Goal: Task Accomplishment & Management: Use online tool/utility

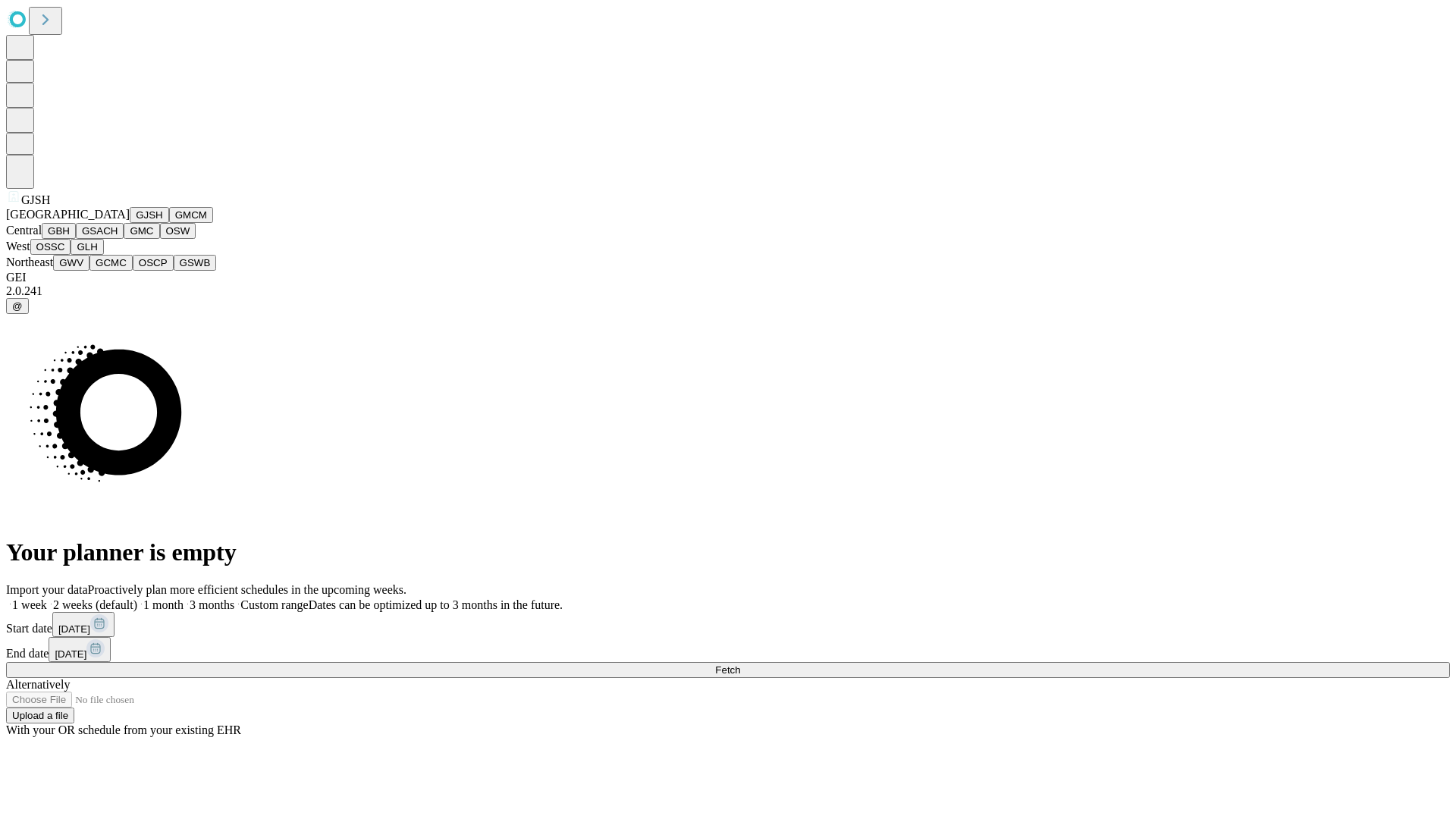
click at [130, 223] on button "GJSH" at bounding box center [150, 215] width 40 height 16
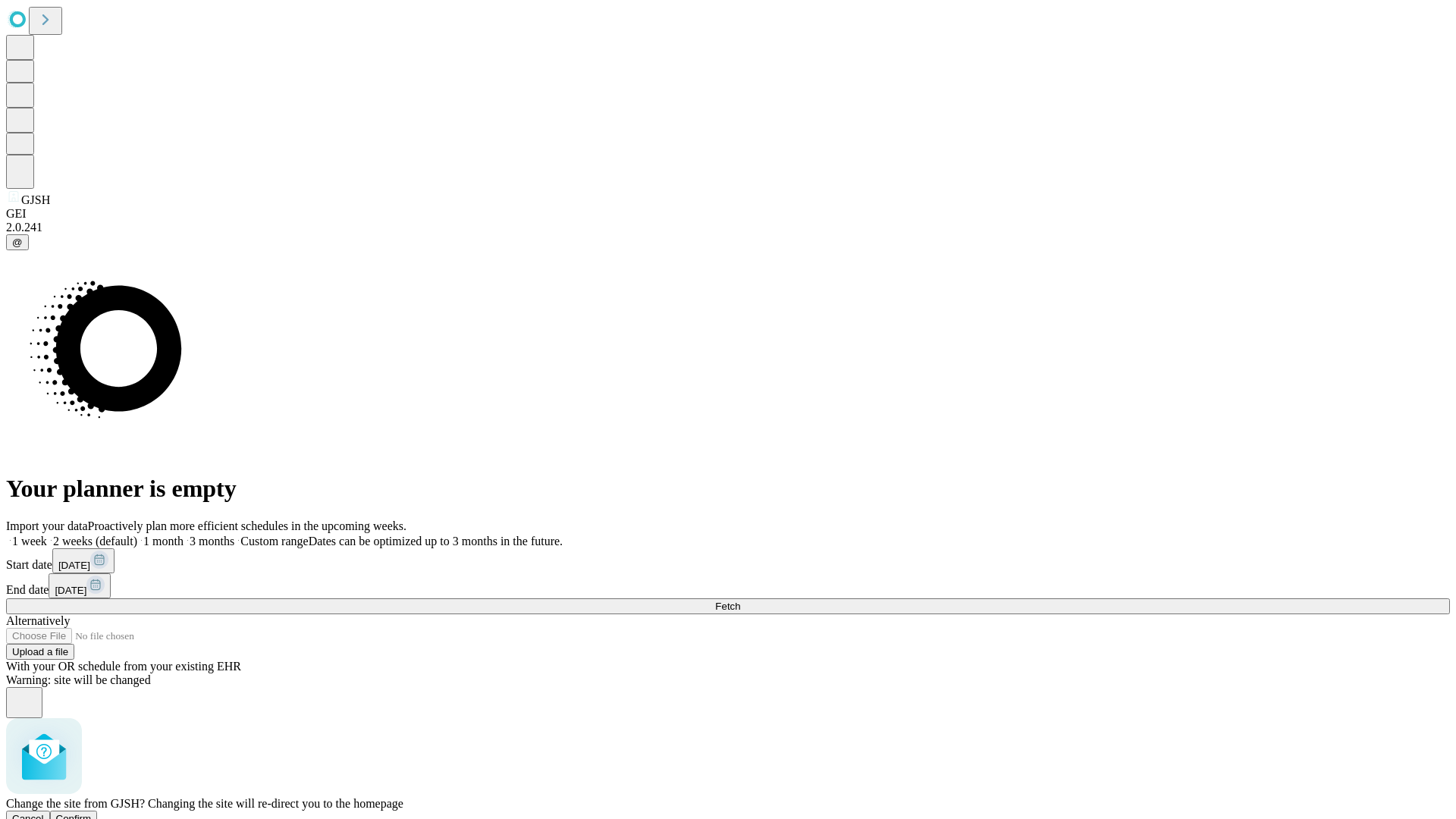
click at [91, 813] on span "Confirm" at bounding box center [74, 819] width 36 height 11
click at [47, 535] on label "1 week" at bounding box center [25, 541] width 40 height 13
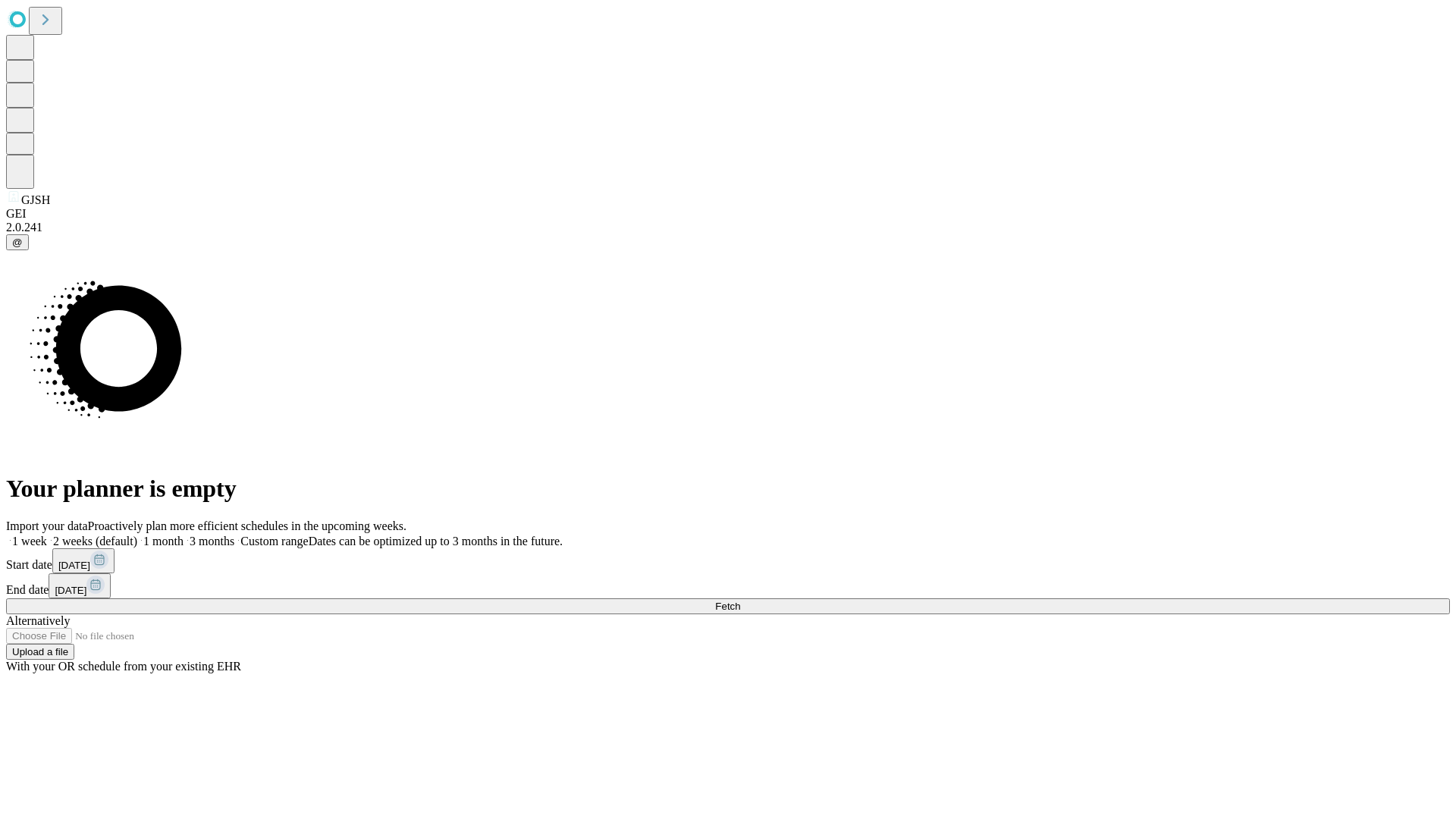
click at [740, 601] on span "Fetch" at bounding box center [728, 606] width 25 height 11
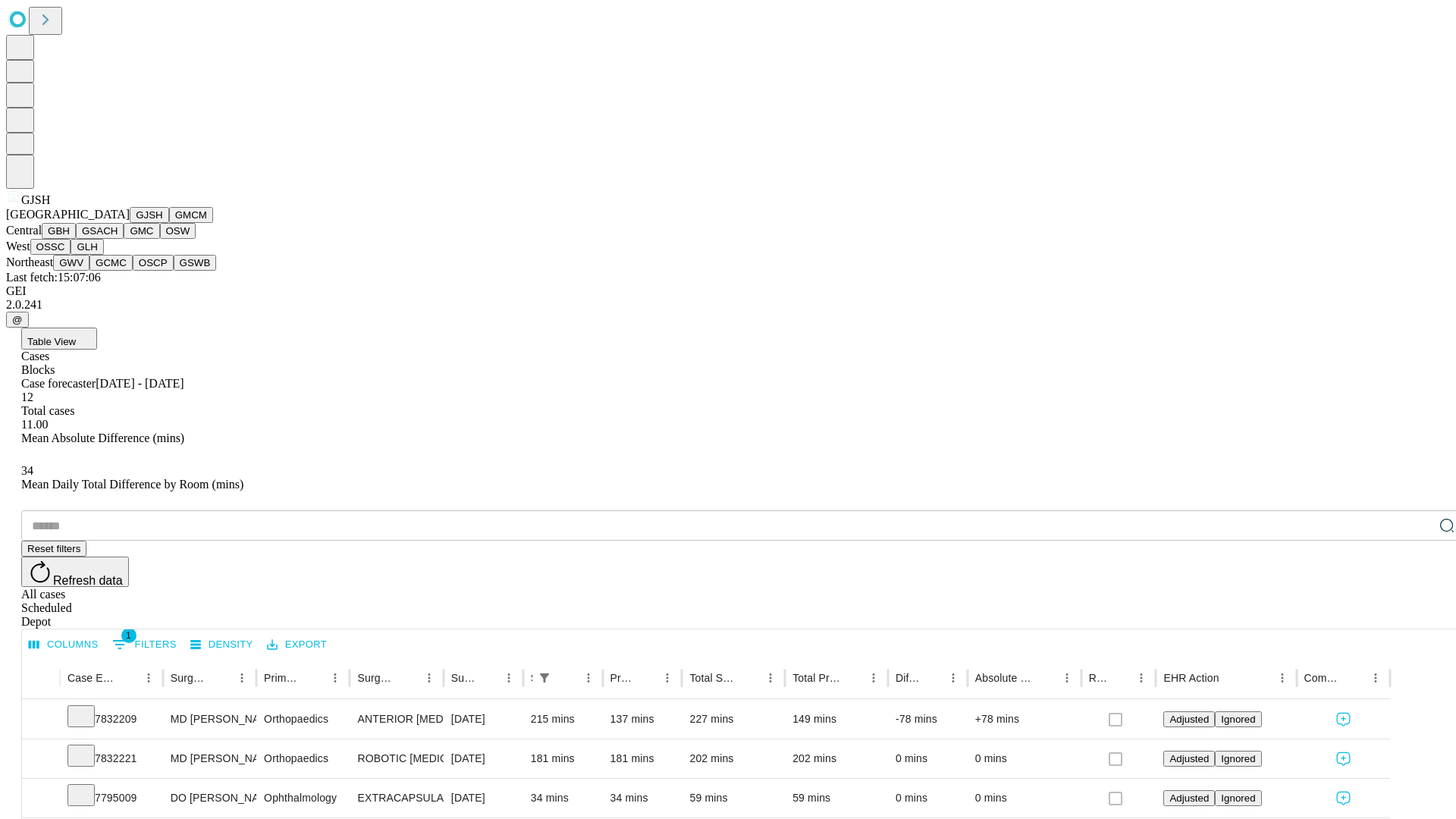
click at [169, 223] on button "GMCM" at bounding box center [191, 215] width 44 height 16
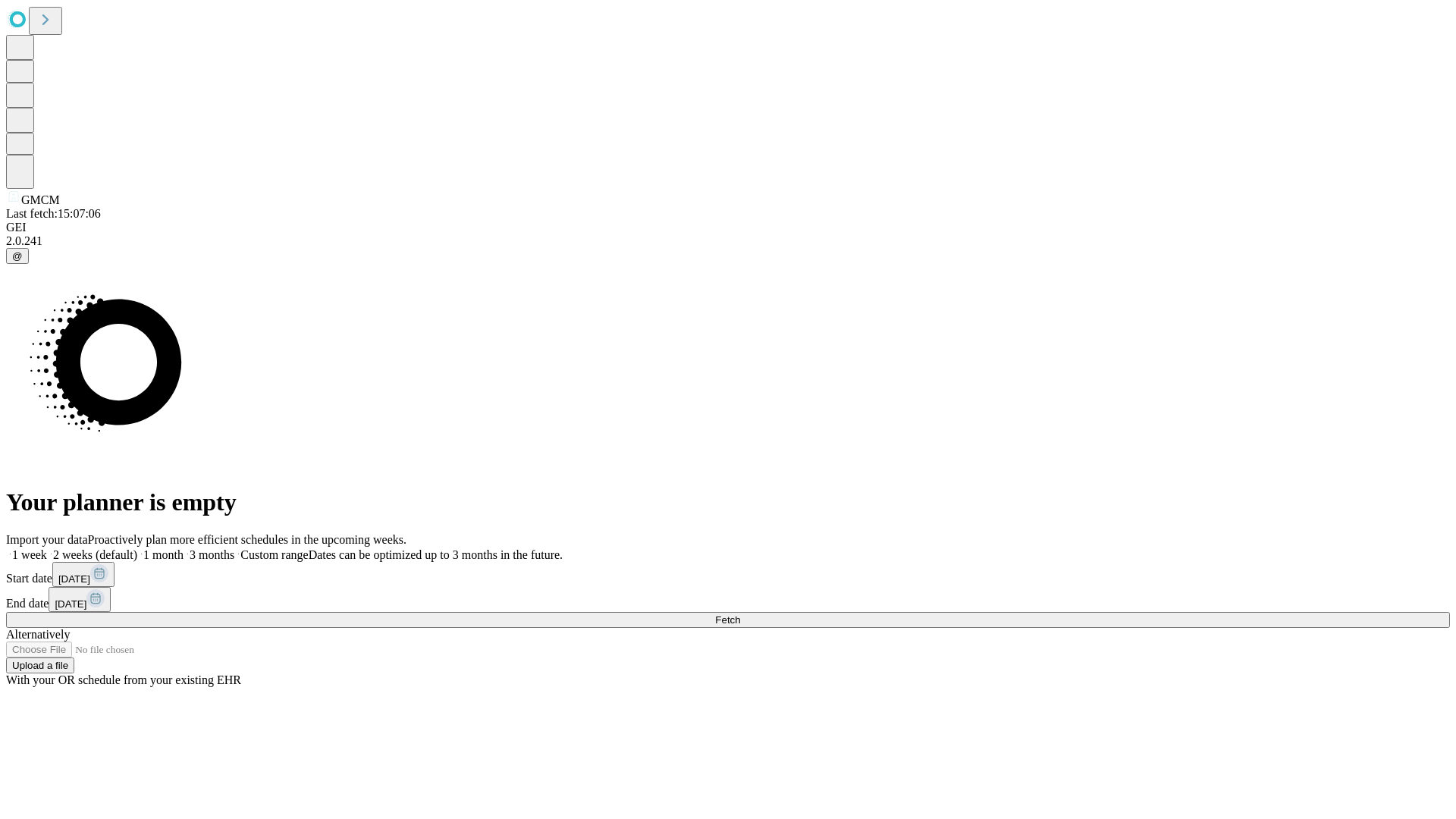
click at [47, 548] on label "1 week" at bounding box center [25, 554] width 40 height 13
click at [740, 614] on span "Fetch" at bounding box center [728, 619] width 25 height 11
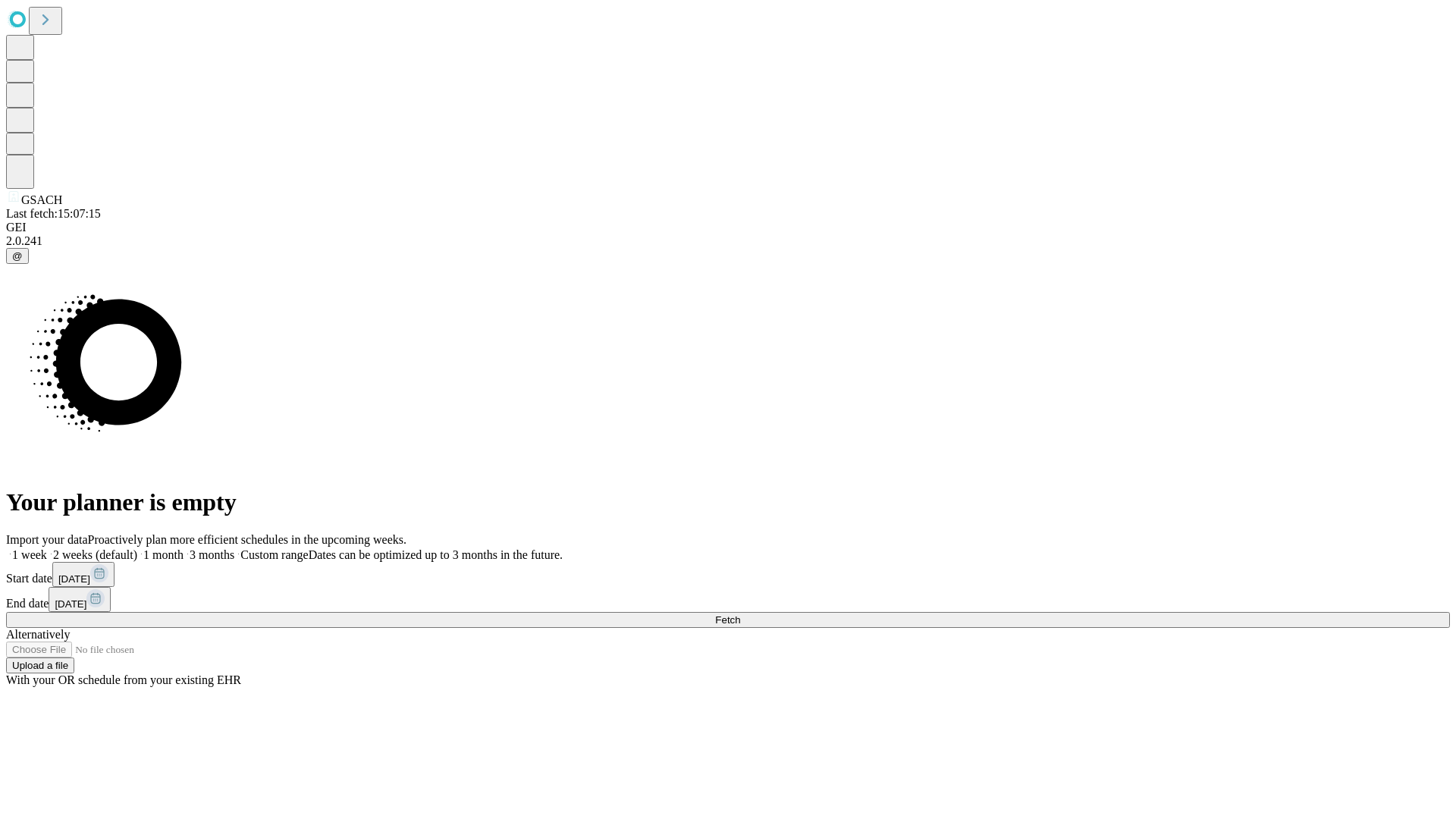
click at [47, 548] on label "1 week" at bounding box center [25, 554] width 40 height 13
click at [740, 614] on span "Fetch" at bounding box center [728, 619] width 25 height 11
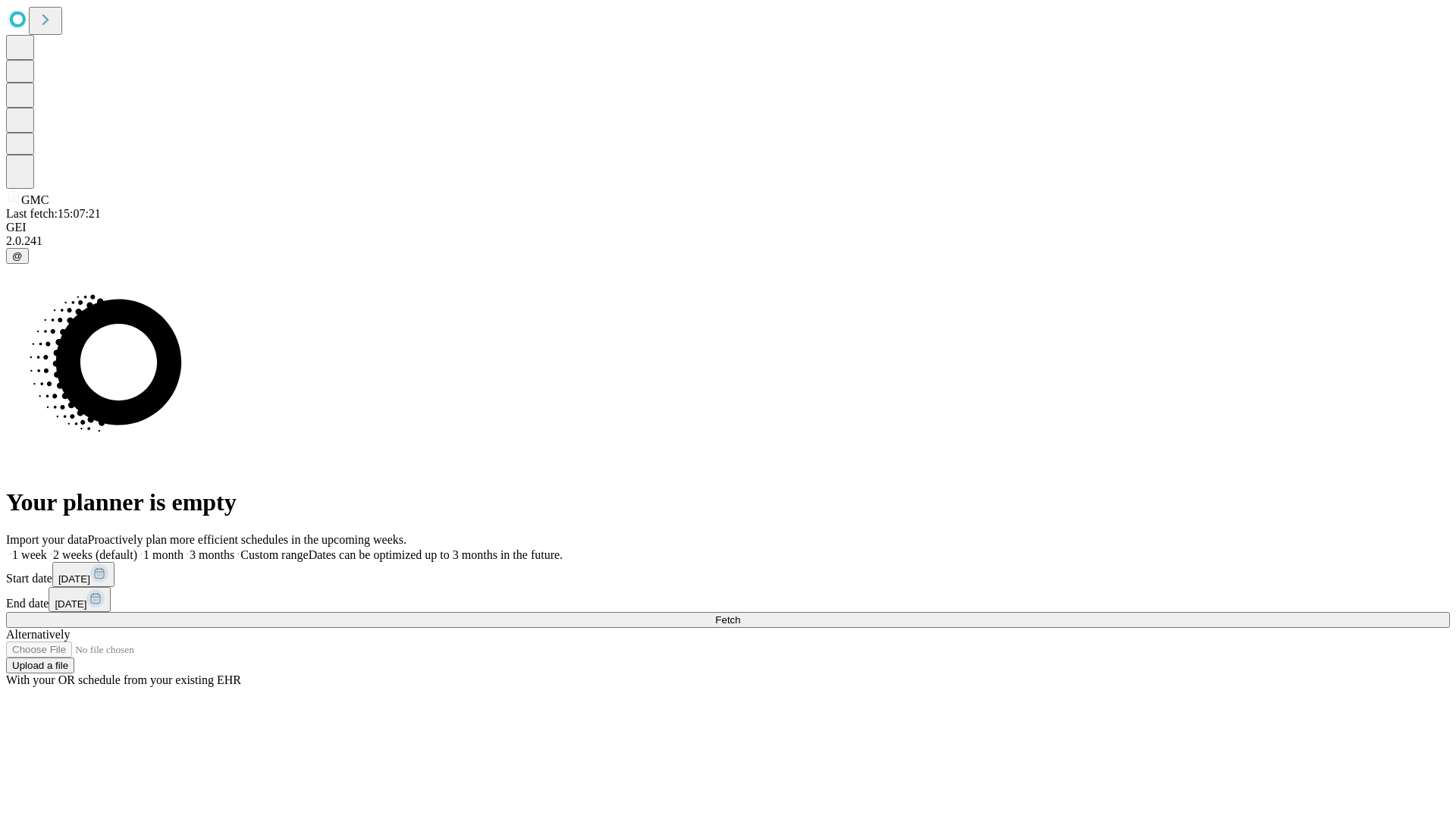
click at [47, 548] on label "1 week" at bounding box center [25, 554] width 40 height 13
click at [740, 614] on span "Fetch" at bounding box center [728, 619] width 25 height 11
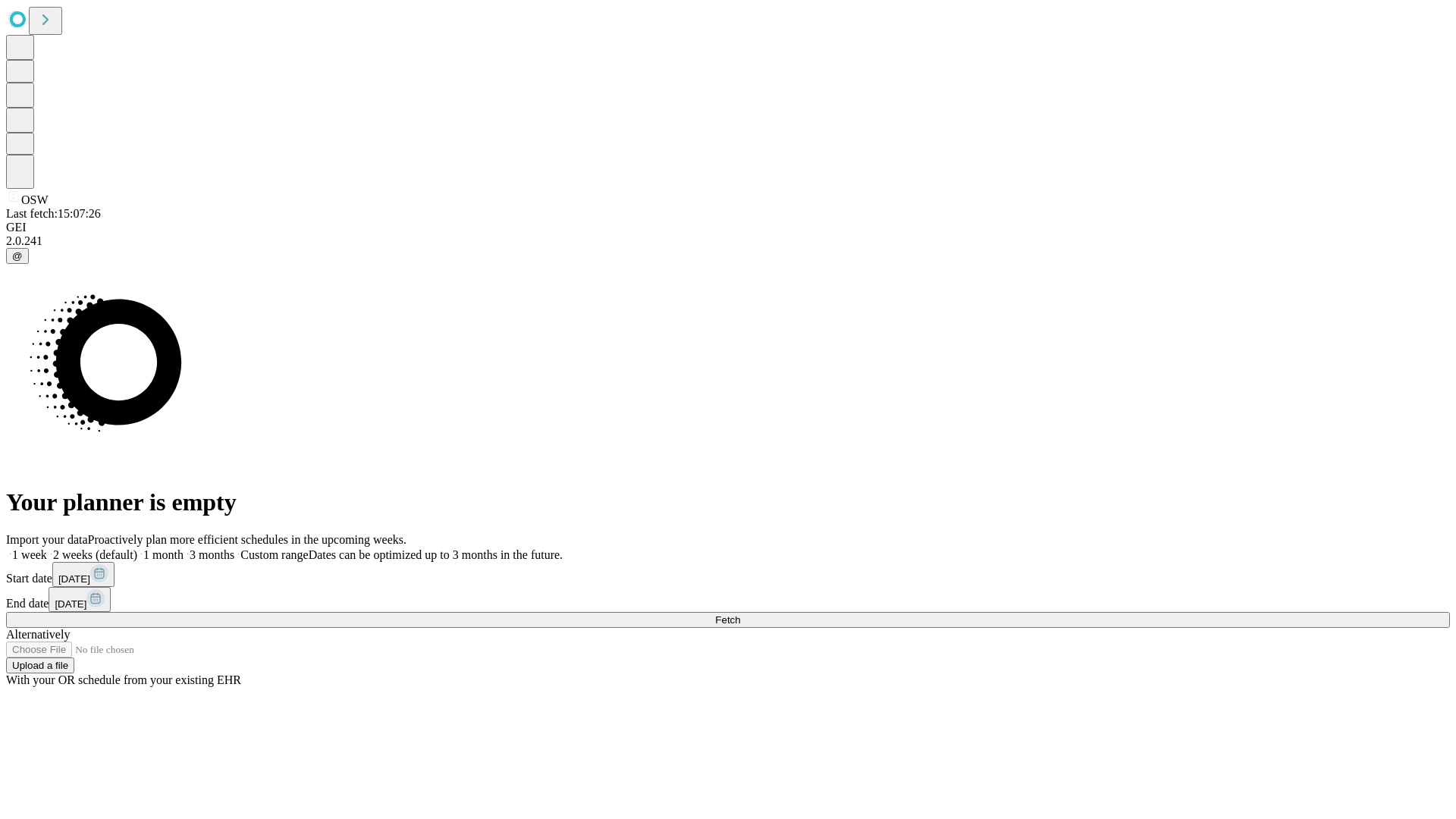
click at [47, 548] on label "1 week" at bounding box center [25, 554] width 40 height 13
click at [740, 614] on span "Fetch" at bounding box center [728, 619] width 25 height 11
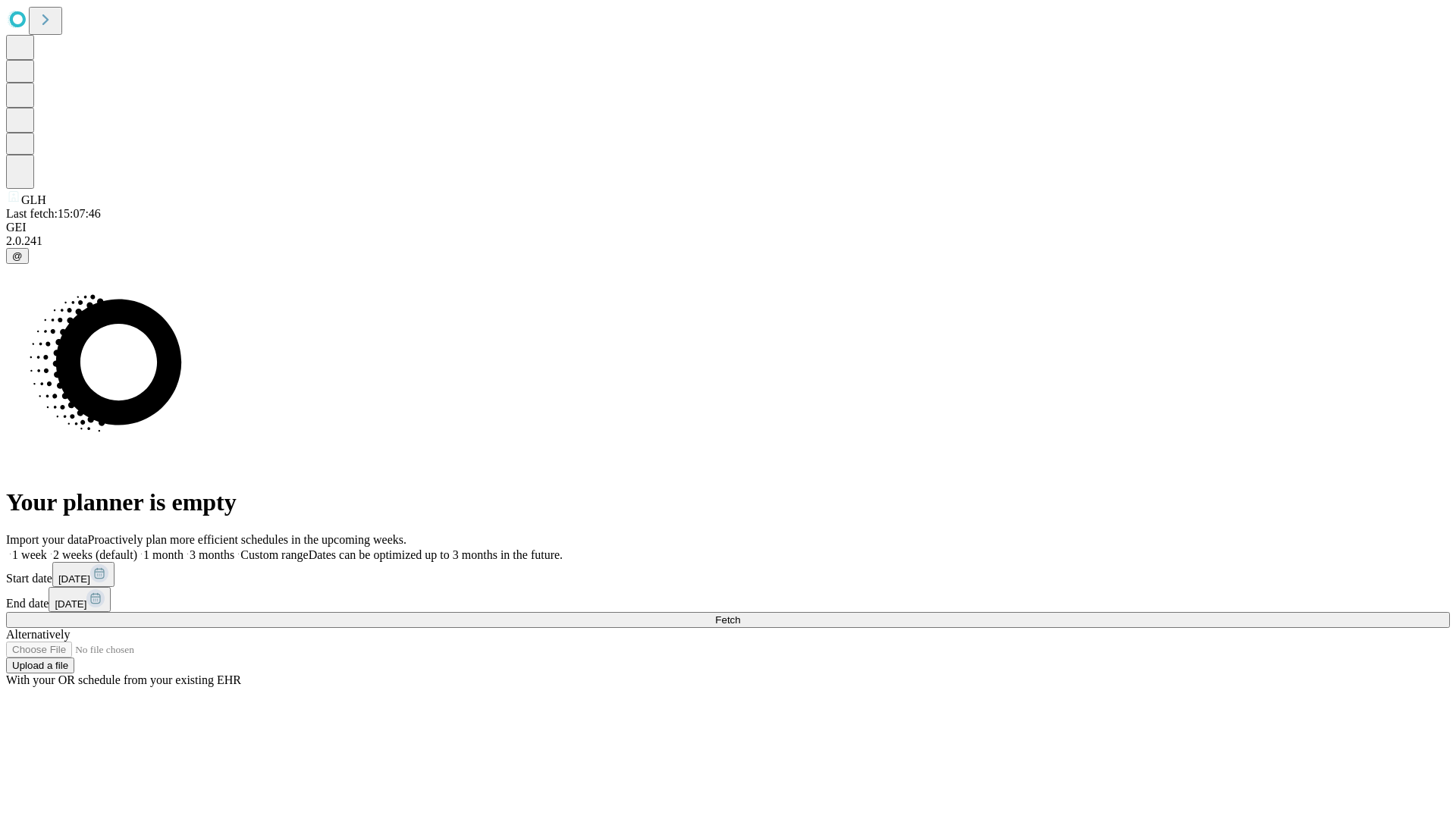
click at [47, 548] on label "1 week" at bounding box center [25, 554] width 40 height 13
click at [740, 614] on span "Fetch" at bounding box center [728, 619] width 25 height 11
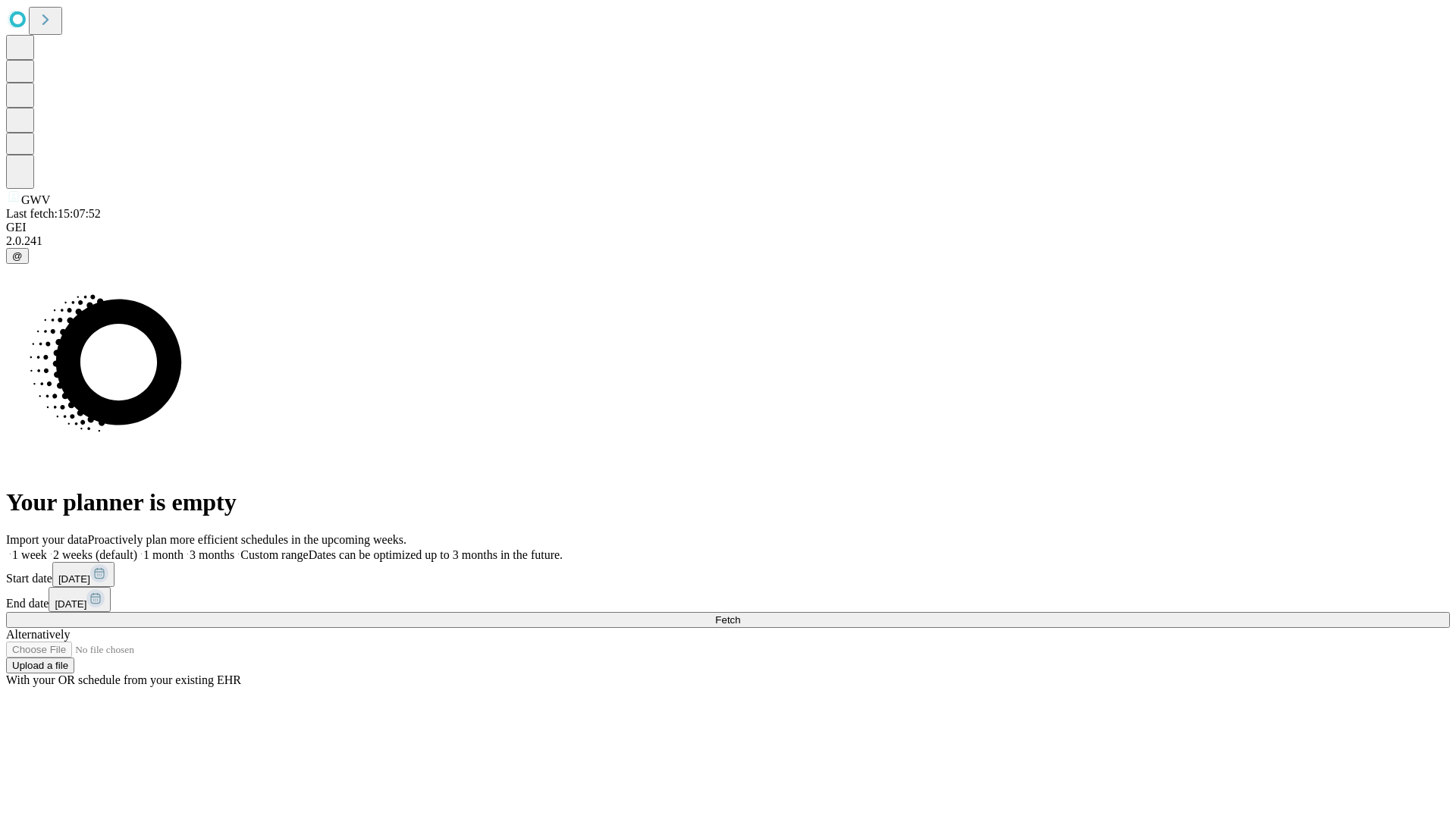
click at [47, 548] on label "1 week" at bounding box center [25, 554] width 40 height 13
click at [740, 614] on span "Fetch" at bounding box center [728, 619] width 25 height 11
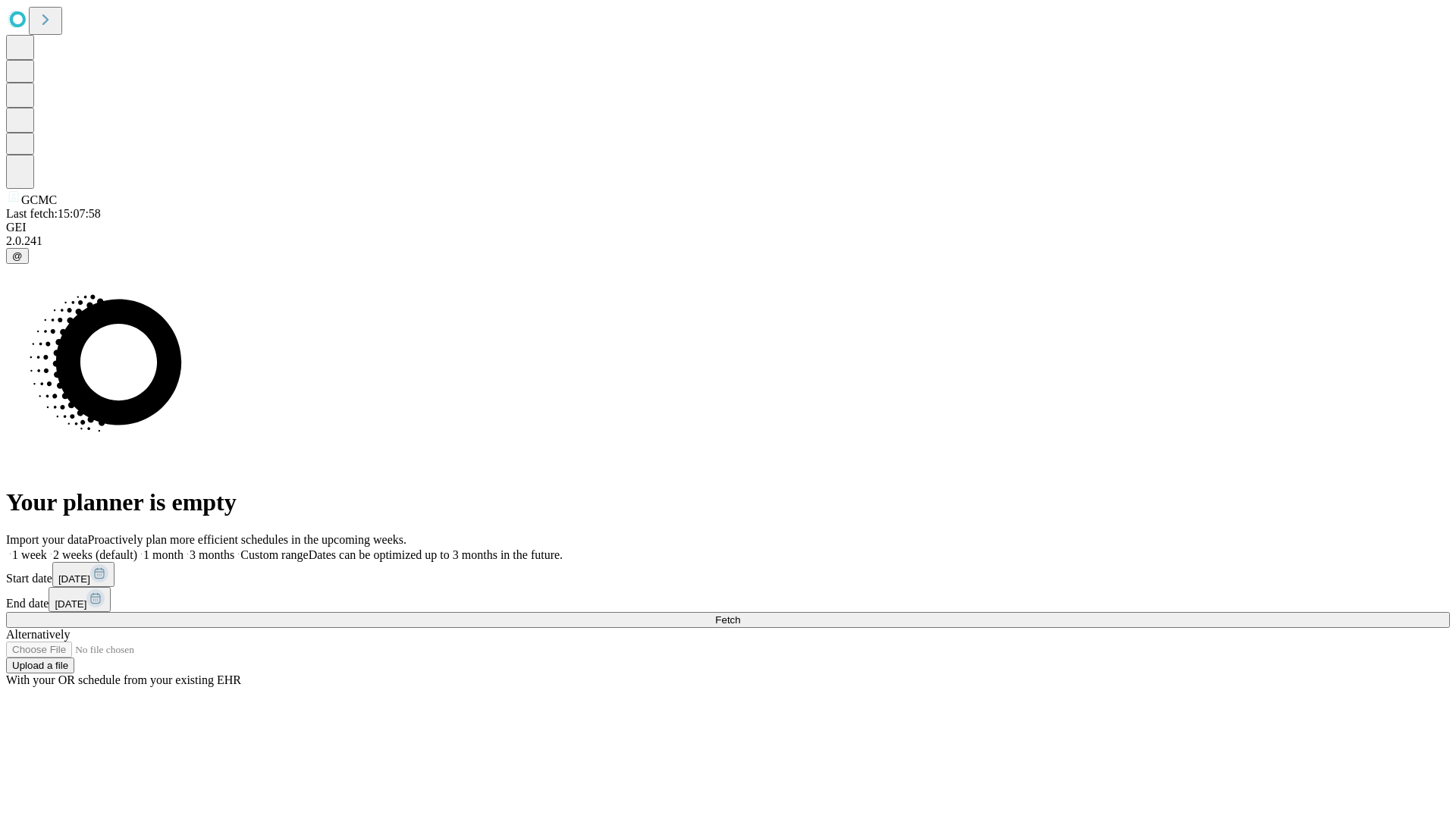
click at [47, 548] on label "1 week" at bounding box center [25, 554] width 40 height 13
click at [740, 614] on span "Fetch" at bounding box center [728, 619] width 25 height 11
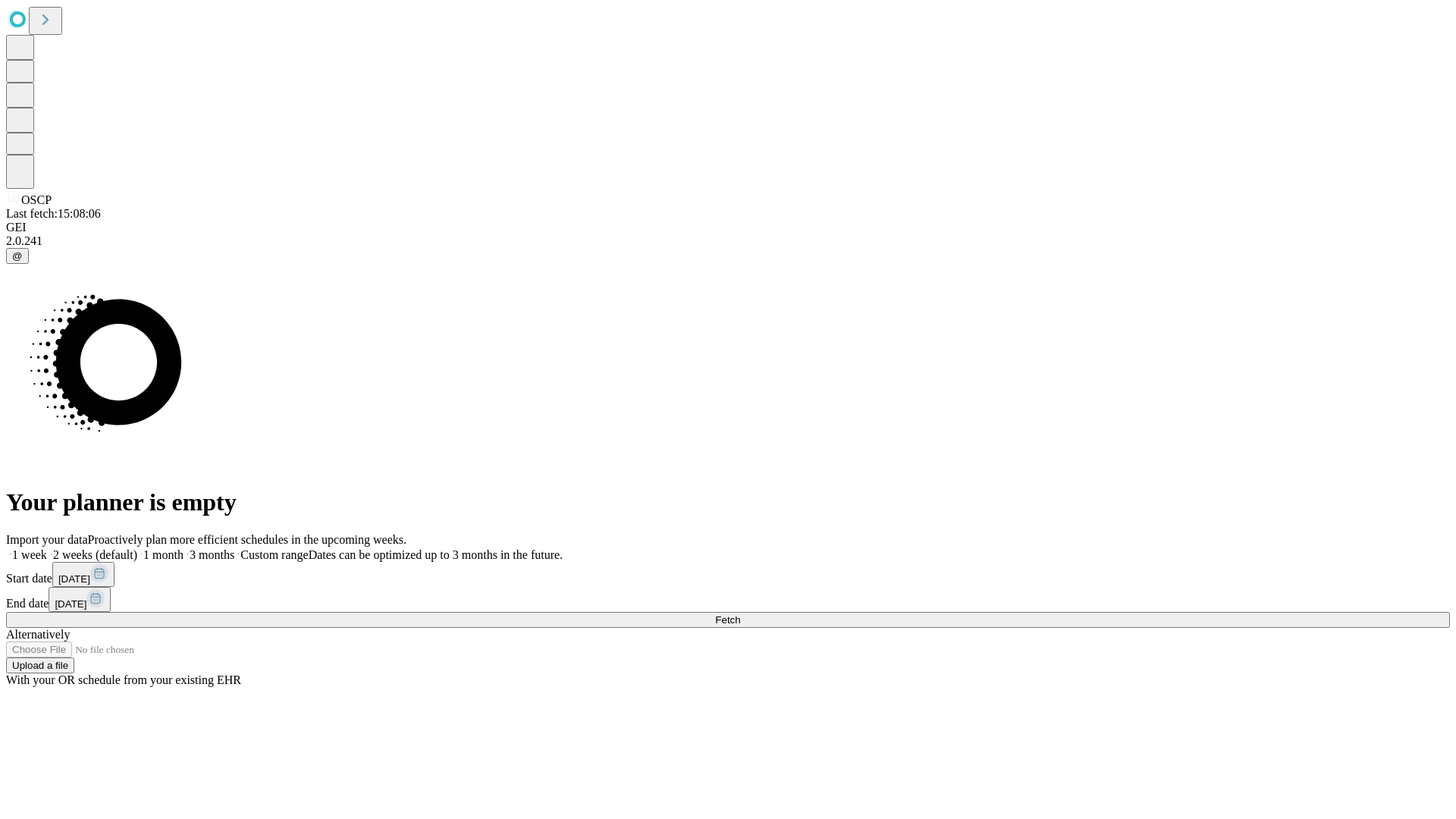
click at [740, 614] on span "Fetch" at bounding box center [728, 619] width 25 height 11
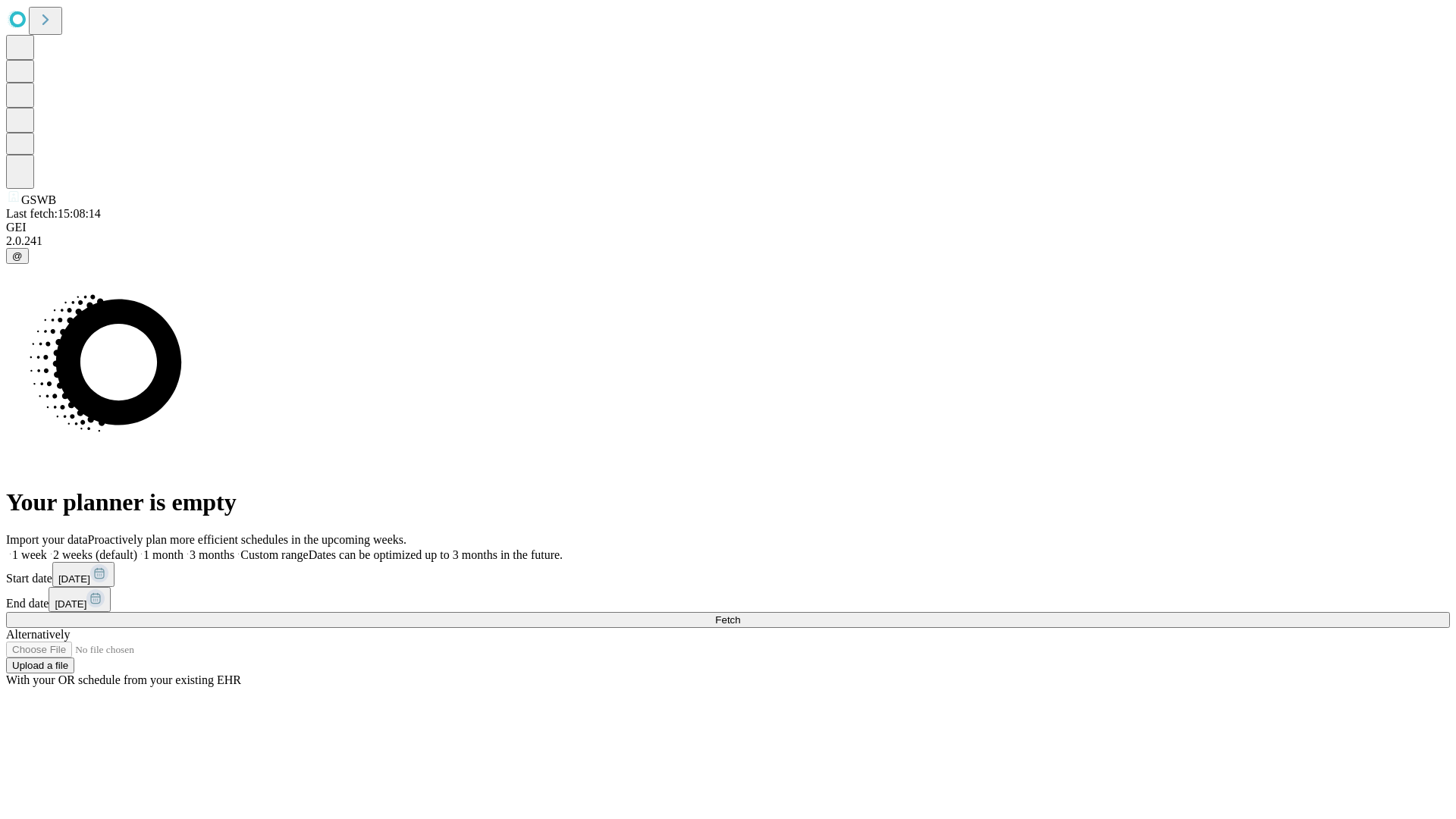
click at [740, 614] on span "Fetch" at bounding box center [728, 619] width 25 height 11
